Goal: Navigation & Orientation: Find specific page/section

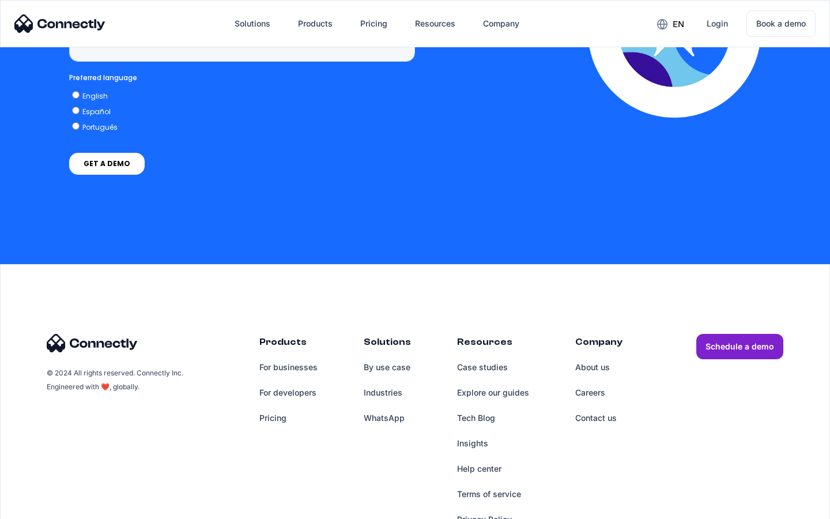
scroll to position [3360, 0]
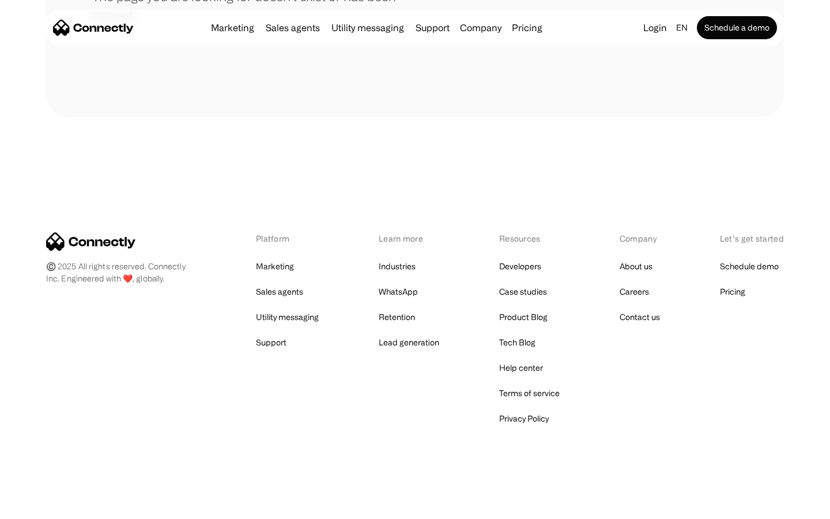
scroll to position [210, 0]
